Goal: Connect with others: Connect with others

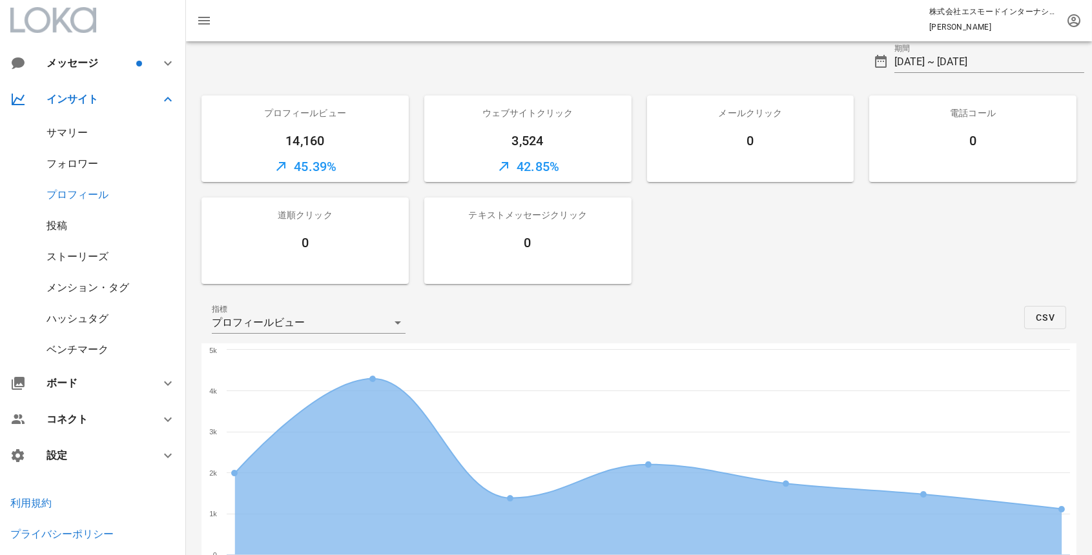
scroll to position [134, 0]
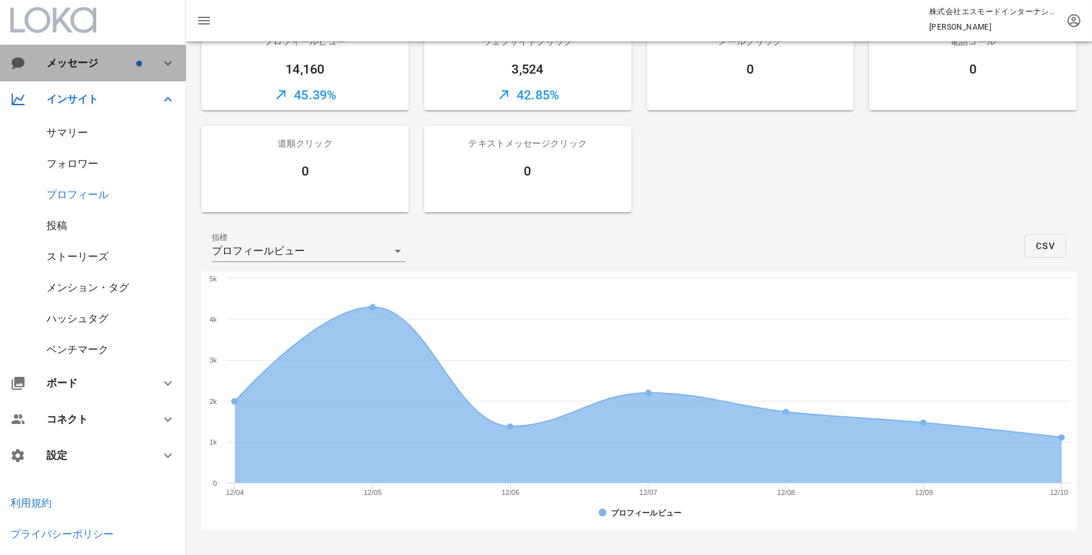
click at [92, 63] on div "メッセージ" at bounding box center [89, 63] width 87 height 12
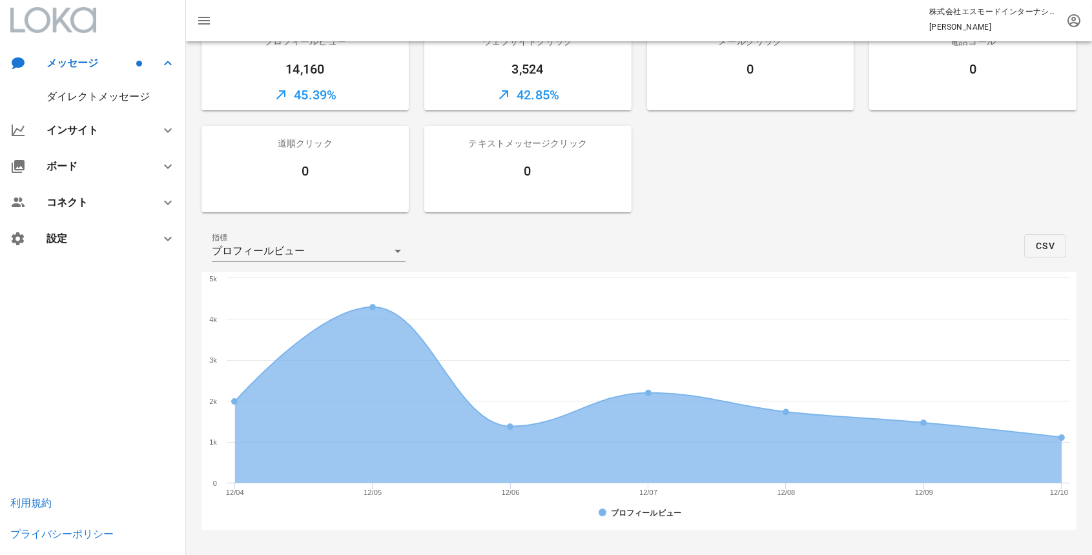
click at [98, 98] on div "ダイレクトメッセージ" at bounding box center [97, 96] width 103 height 12
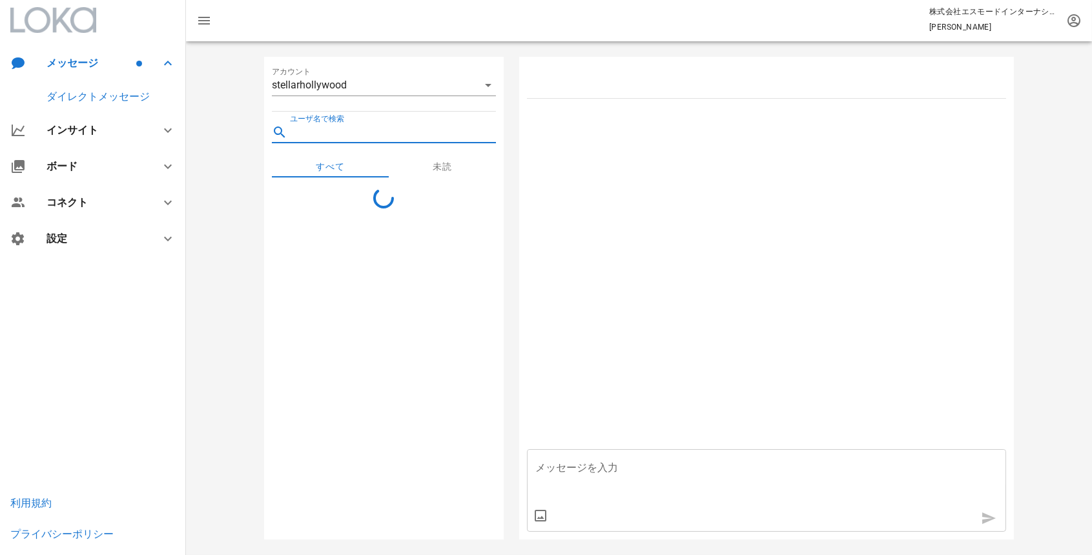
click at [387, 133] on input "ユーザ名で検索" at bounding box center [393, 132] width 206 height 21
paste input "tama.ism"
type input "tama.ism"
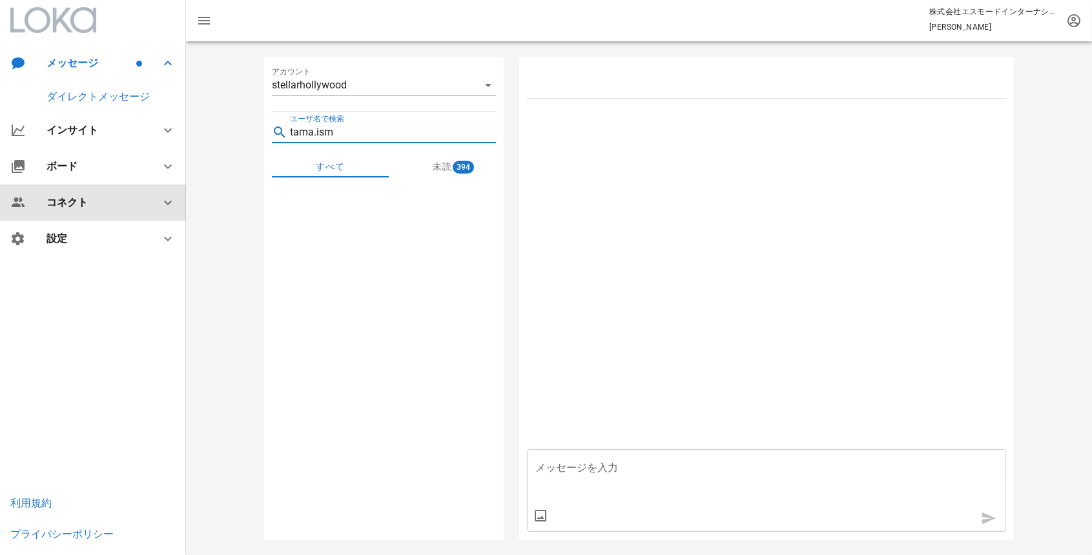
click at [61, 201] on div "コネクト" at bounding box center [95, 202] width 98 height 12
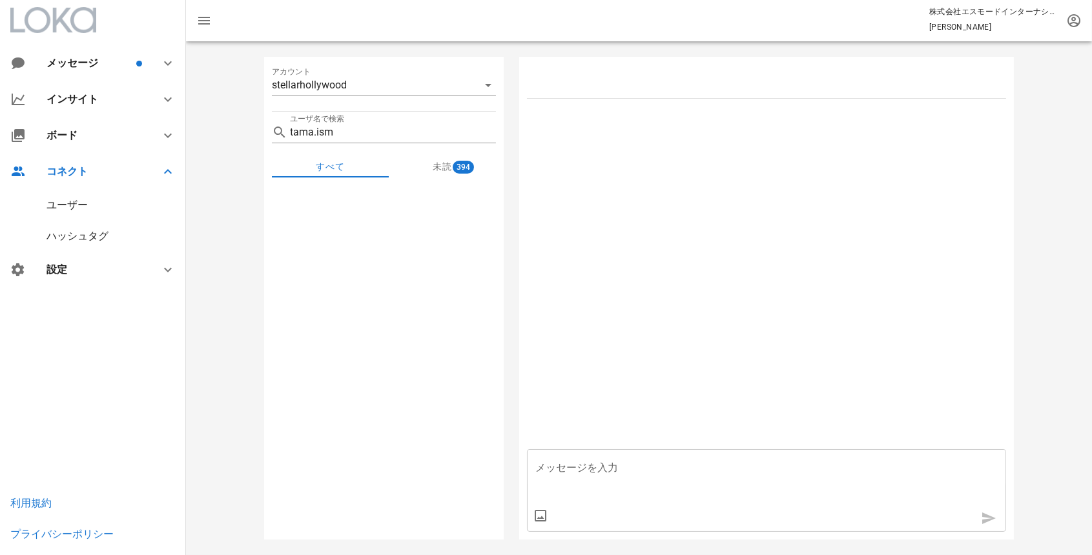
click at [77, 201] on div "ユーザー" at bounding box center [66, 205] width 41 height 12
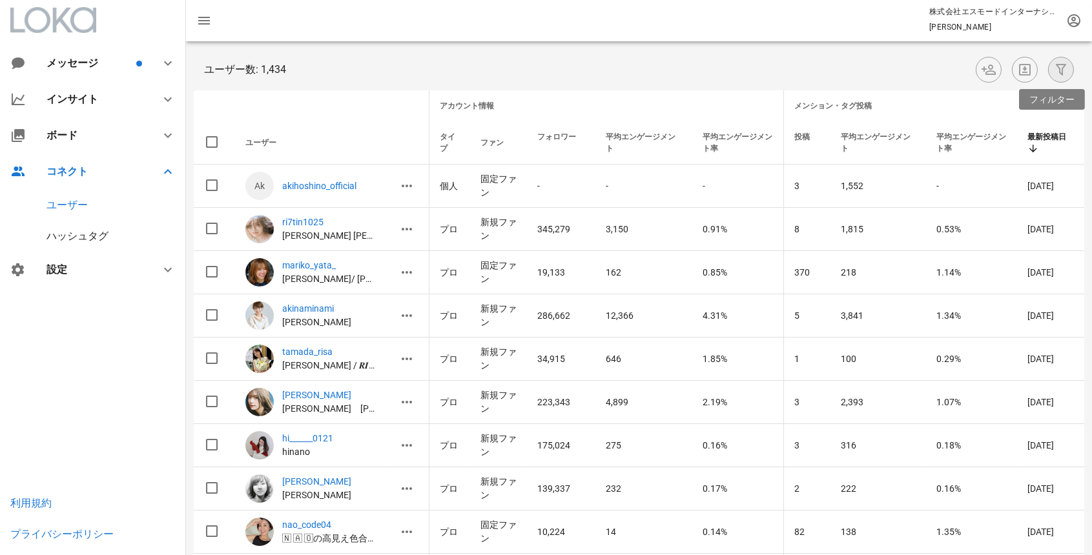
click at [1054, 71] on icon "button" at bounding box center [1060, 69] width 15 height 15
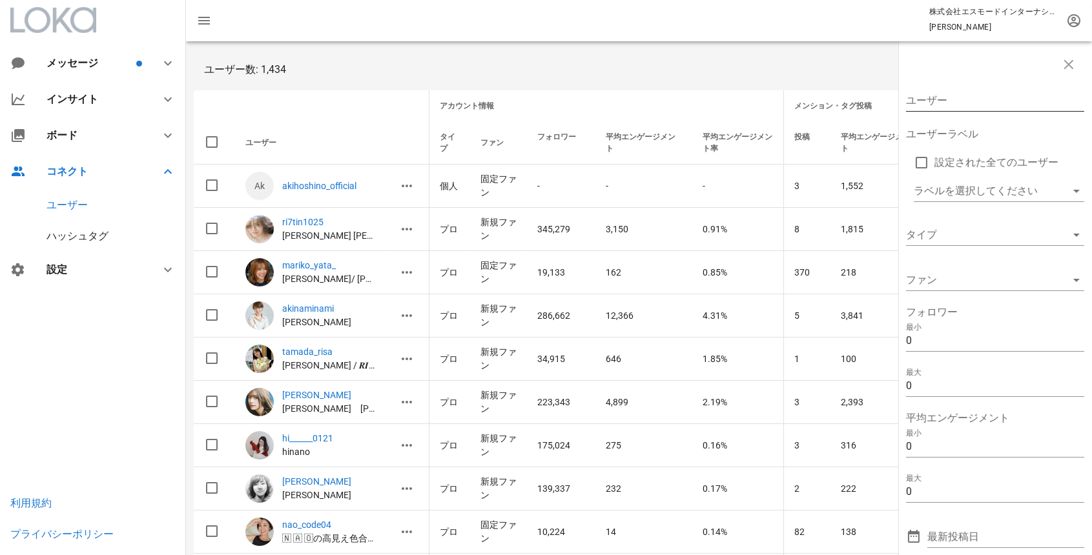
click at [928, 105] on input "ユーザー" at bounding box center [986, 100] width 160 height 21
paste input "hitomi0502_u"
type input "hitomi0502_u"
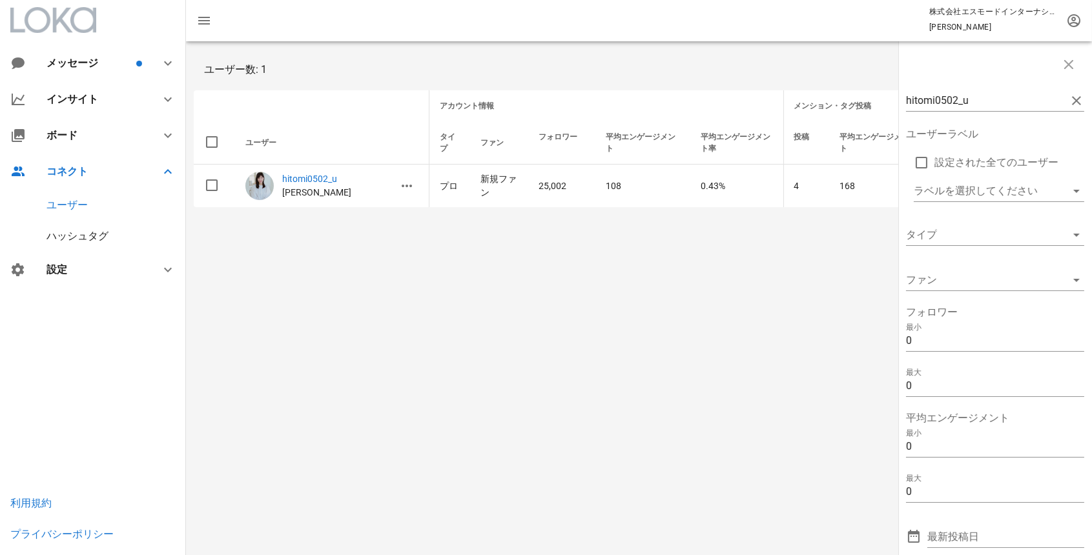
click at [430, 251] on div "hitomi0502_u ユーザーラベル 設定された全てのユーザー ラベルを選択してください タイプ ファン フォロワー 最小 0 最大 0 平均エンゲージメ…" at bounding box center [639, 298] width 906 height 514
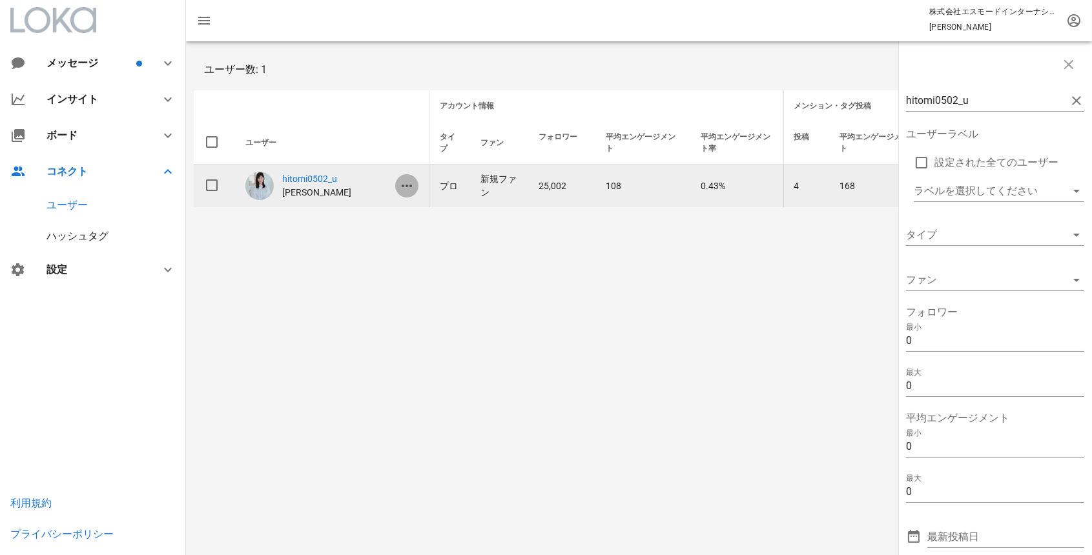
click at [409, 187] on icon "button" at bounding box center [406, 185] width 15 height 15
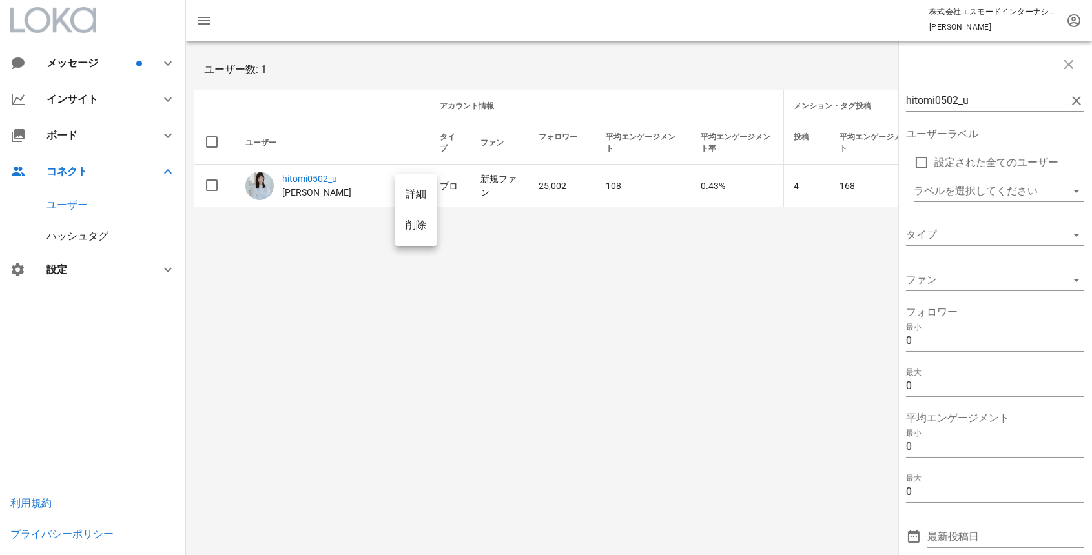
click at [414, 194] on div "詳細" at bounding box center [415, 194] width 21 height 12
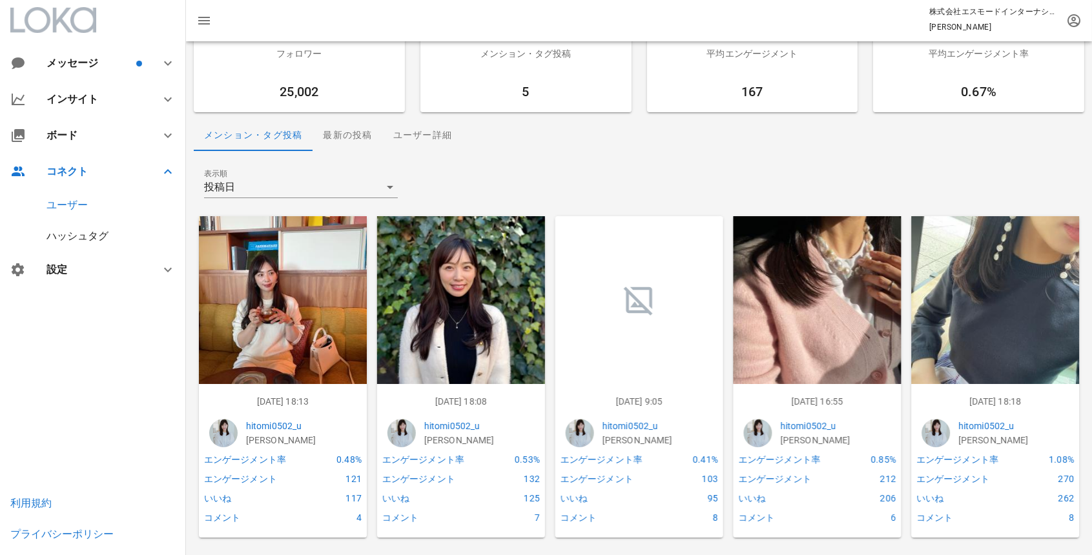
scroll to position [61, 0]
